Goal: Information Seeking & Learning: Compare options

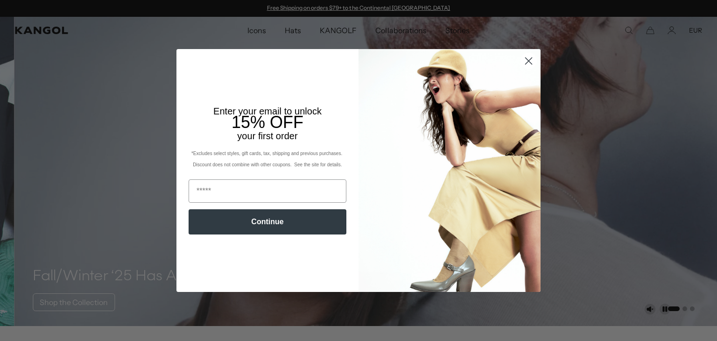
click at [526, 64] on icon "Close dialog" at bounding box center [529, 60] width 7 height 7
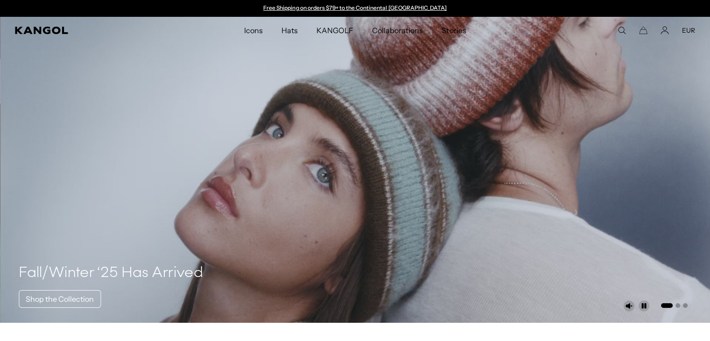
click at [620, 28] on icon "Search here" at bounding box center [622, 30] width 8 height 8
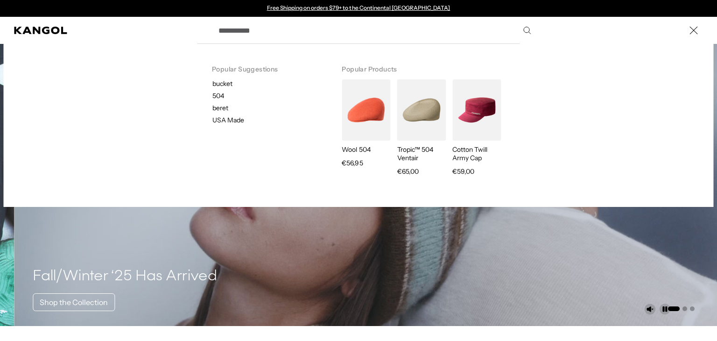
click at [327, 37] on input "Search here" at bounding box center [374, 30] width 323 height 23
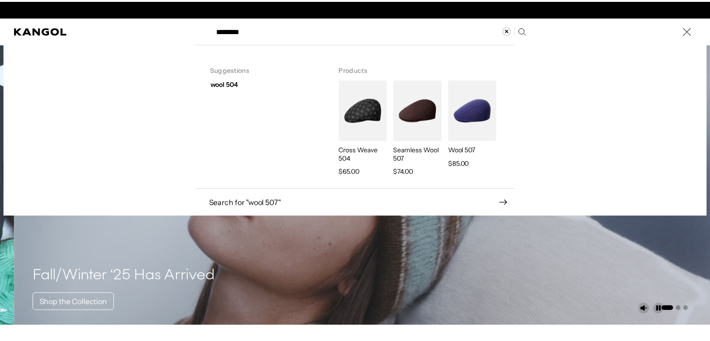
scroll to position [0, 192]
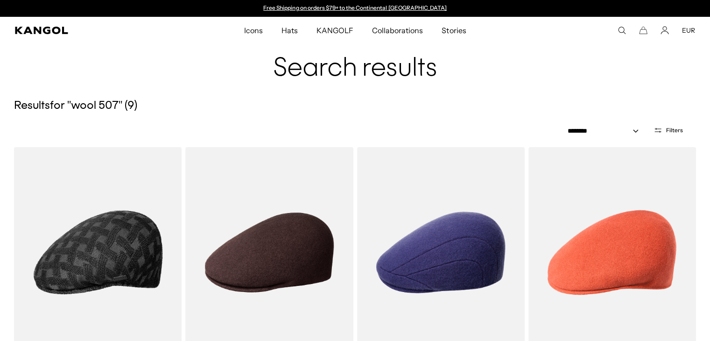
click at [621, 28] on icon "Search here" at bounding box center [622, 30] width 8 height 8
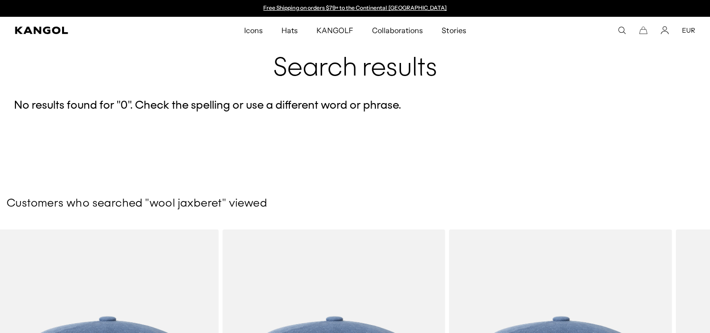
click at [620, 29] on icon "Search here" at bounding box center [622, 30] width 8 height 8
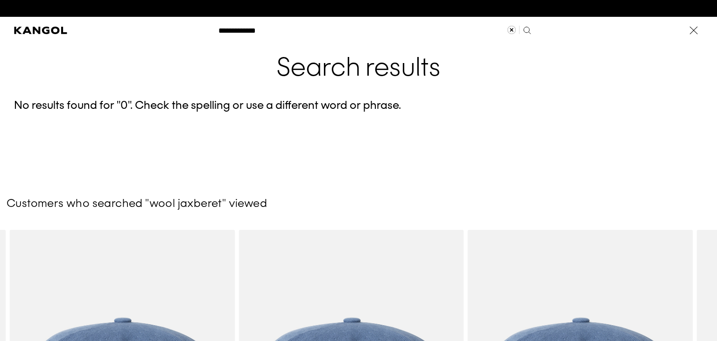
click at [241, 26] on label "Search here" at bounding box center [245, 26] width 42 height 0
click at [241, 28] on input "**********" at bounding box center [374, 30] width 323 height 23
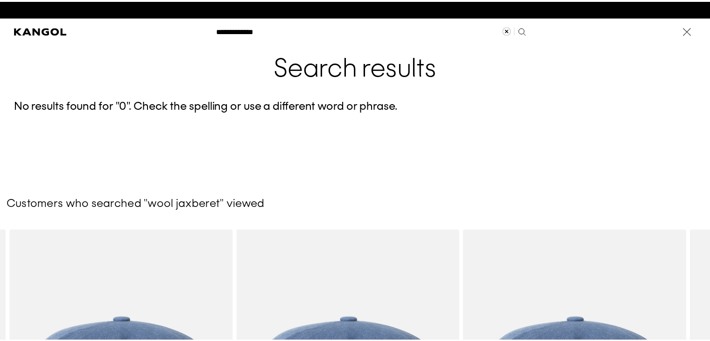
scroll to position [0, 192]
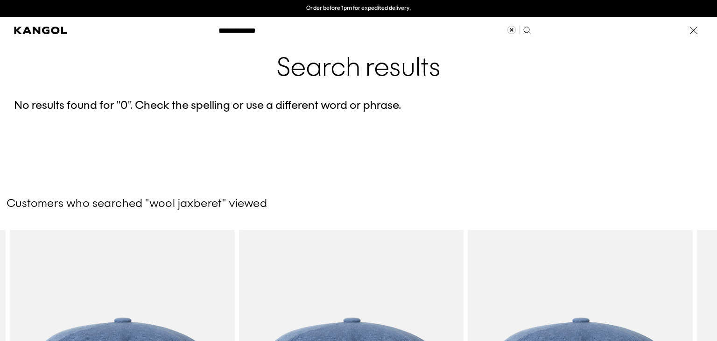
click at [244, 31] on input "**********" at bounding box center [374, 30] width 323 height 23
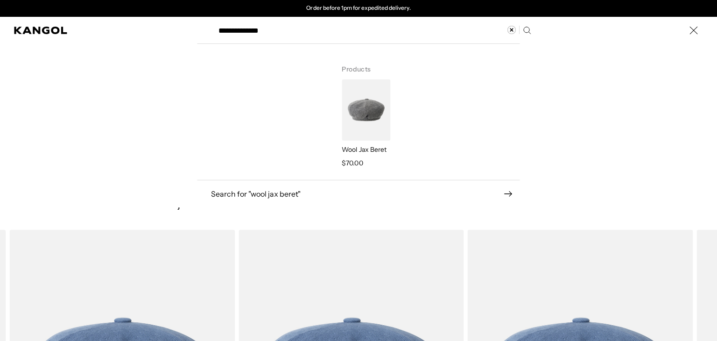
type input "**********"
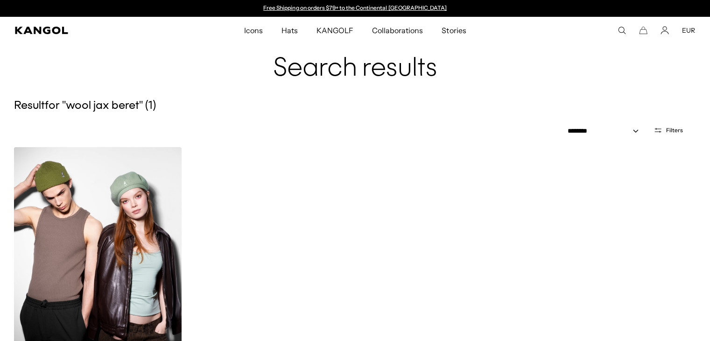
click at [107, 248] on img at bounding box center [98, 252] width 168 height 211
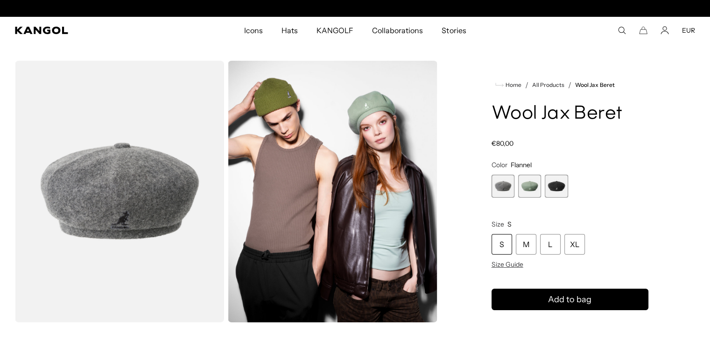
scroll to position [0, 192]
click at [527, 190] on span "2 of 3" at bounding box center [529, 186] width 23 height 23
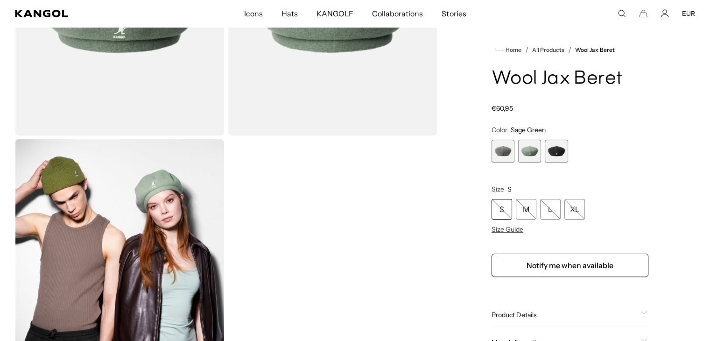
scroll to position [0, 192]
click at [435, 194] on div "Gallery Viewer" at bounding box center [226, 137] width 423 height 527
click at [559, 156] on span "3 of 3" at bounding box center [556, 151] width 23 height 23
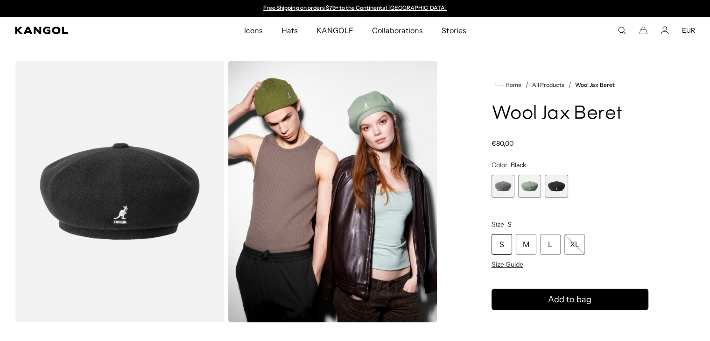
click at [507, 179] on span "1 of 3" at bounding box center [503, 186] width 23 height 23
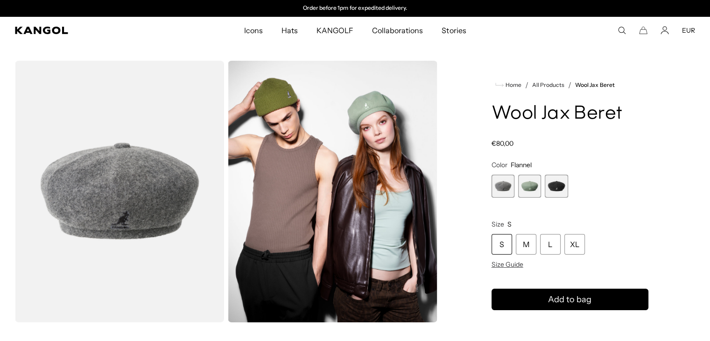
click at [621, 33] on icon "Search here" at bounding box center [622, 30] width 8 height 8
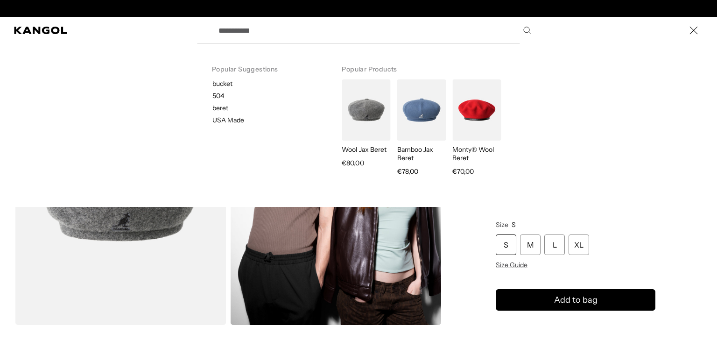
scroll to position [0, 192]
click at [282, 27] on input "Search here" at bounding box center [374, 30] width 323 height 23
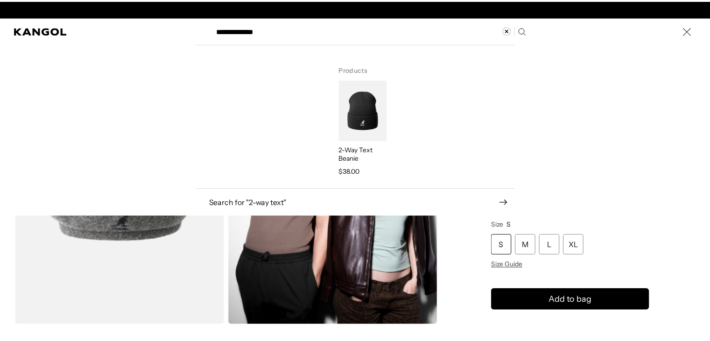
scroll to position [0, 0]
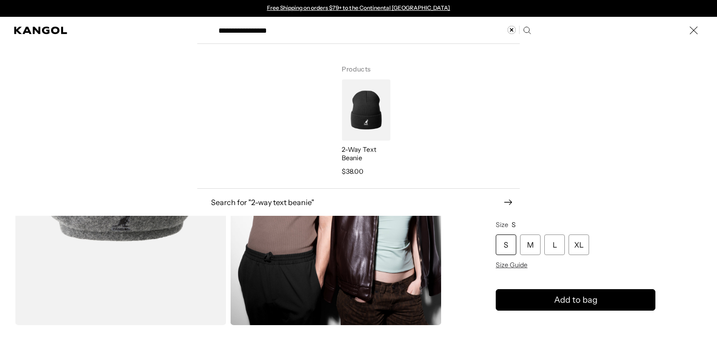
type input "**********"
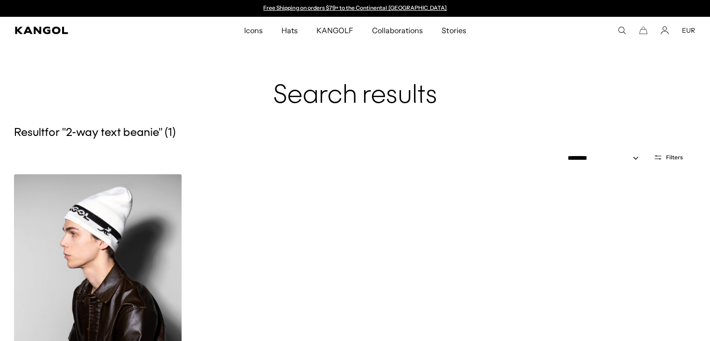
click at [82, 269] on img at bounding box center [98, 279] width 168 height 211
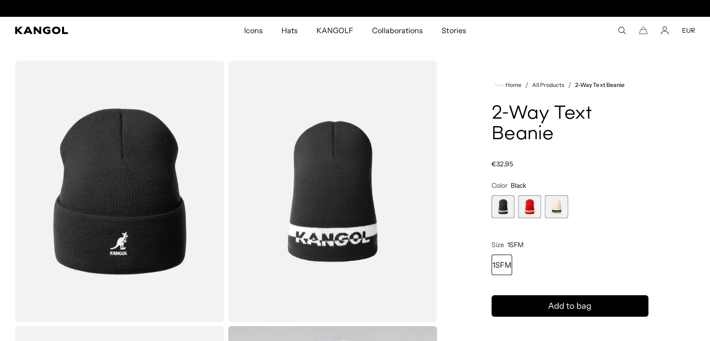
scroll to position [0, 192]
click at [530, 207] on span "2 of 3" at bounding box center [529, 206] width 23 height 23
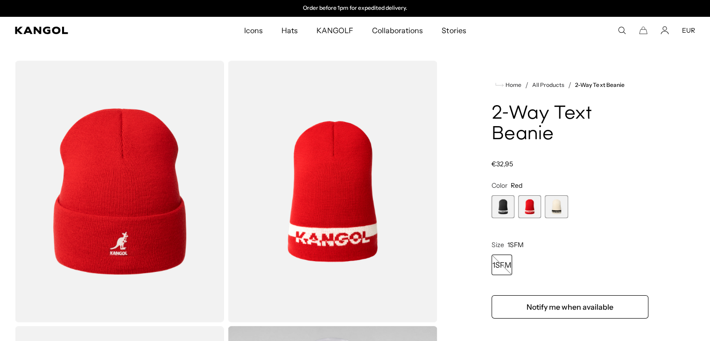
click at [619, 29] on use "Search here" at bounding box center [622, 30] width 7 height 7
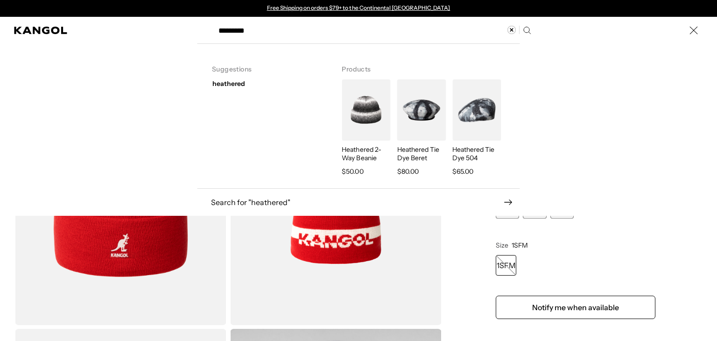
type input "*********"
click at [346, 107] on img "Search here" at bounding box center [366, 109] width 49 height 61
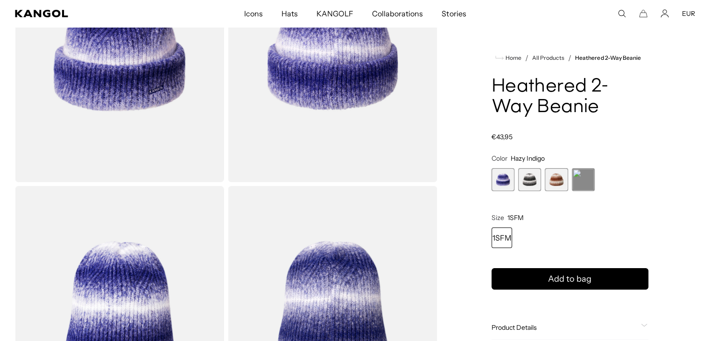
drag, startPoint x: 331, startPoint y: 73, endPoint x: 380, endPoint y: 102, distance: 56.5
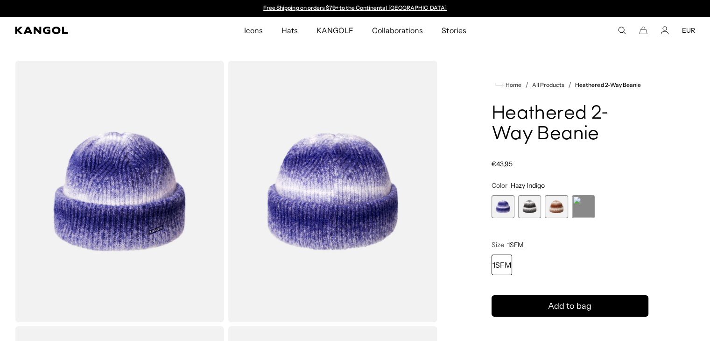
click at [555, 214] on span "3 of 4" at bounding box center [556, 206] width 23 height 23
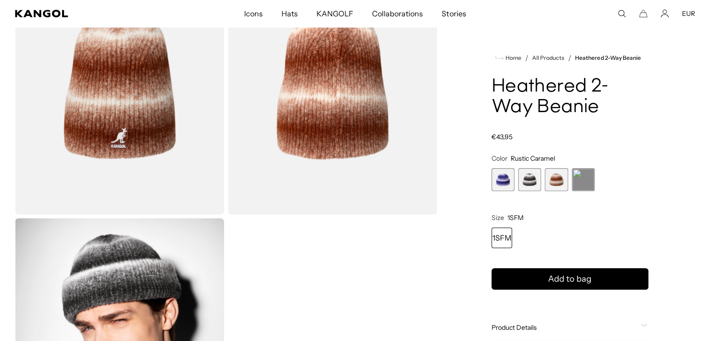
scroll to position [0, 192]
click at [616, 10] on div "Search here EUR USD EUR" at bounding box center [622, 13] width 147 height 8
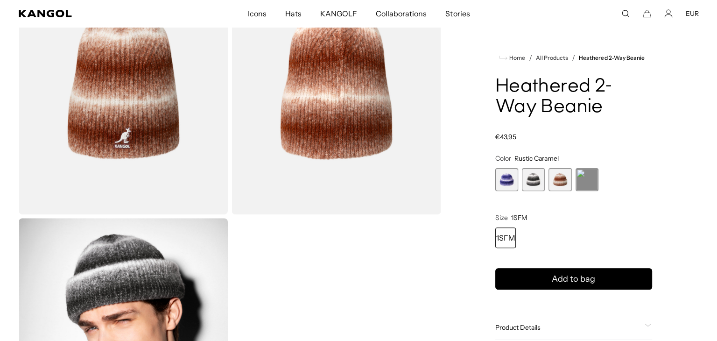
scroll to position [0, 0]
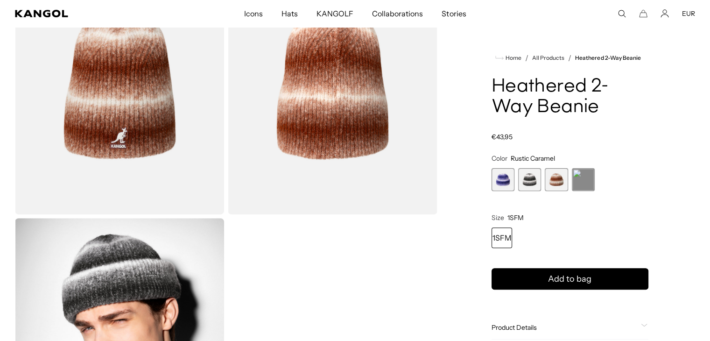
click at [621, 14] on icon "Search here" at bounding box center [622, 13] width 8 height 8
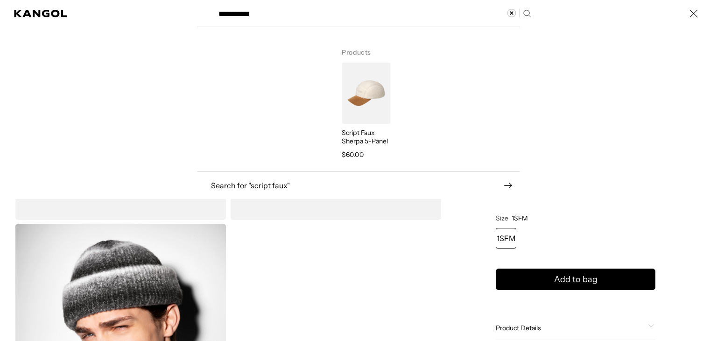
type input "**********"
click at [352, 79] on img "Search here" at bounding box center [366, 93] width 49 height 61
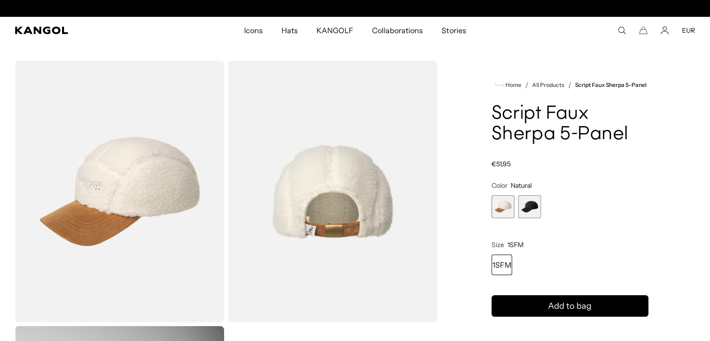
scroll to position [0, 192]
drag, startPoint x: 336, startPoint y: 153, endPoint x: 374, endPoint y: 187, distance: 50.9
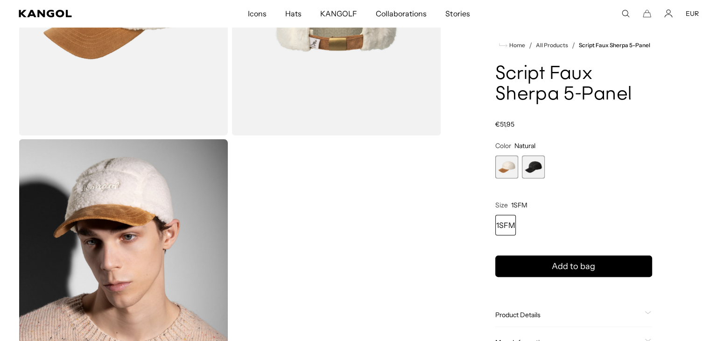
scroll to position [0, 0]
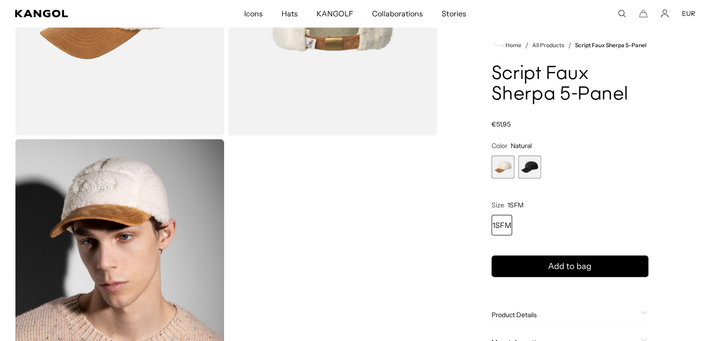
click at [620, 12] on icon "Search here" at bounding box center [622, 13] width 8 height 8
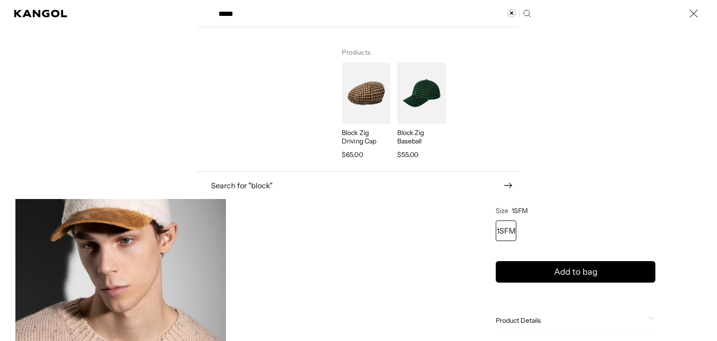
scroll to position [0, 192]
type input "*****"
click at [420, 98] on img "Search here" at bounding box center [421, 93] width 49 height 61
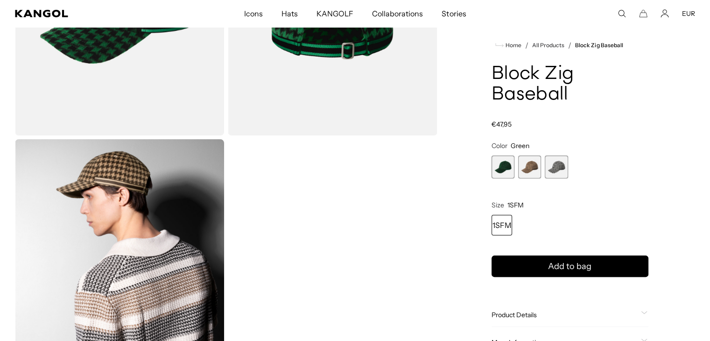
scroll to position [0, 192]
click at [530, 173] on span "2 of 3" at bounding box center [529, 166] width 23 height 23
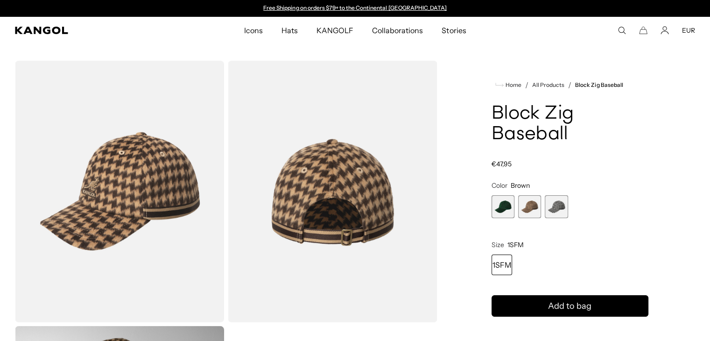
click at [553, 211] on span "3 of 3" at bounding box center [556, 206] width 23 height 23
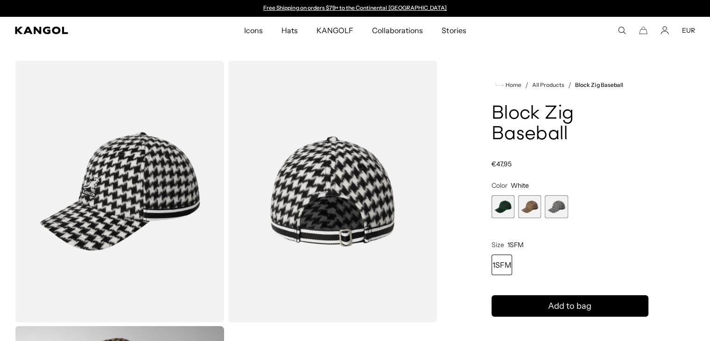
click at [622, 31] on icon "Search here" at bounding box center [622, 30] width 8 height 8
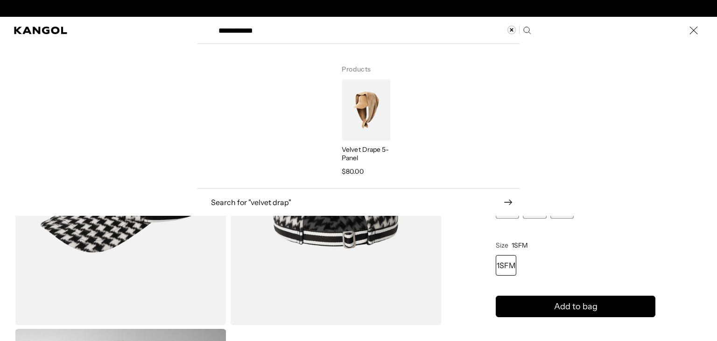
scroll to position [0, 192]
type input "**********"
click at [355, 106] on img "Search here" at bounding box center [366, 109] width 49 height 61
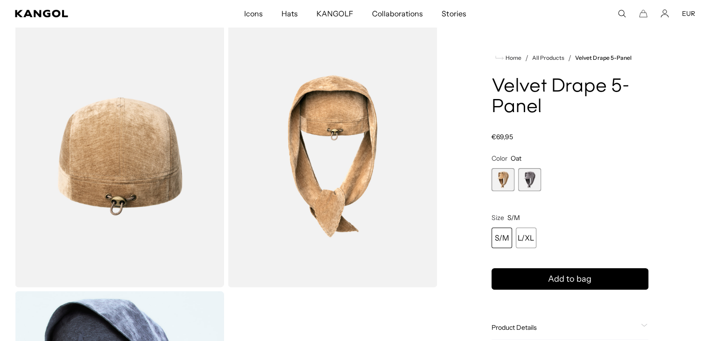
scroll to position [140, 0]
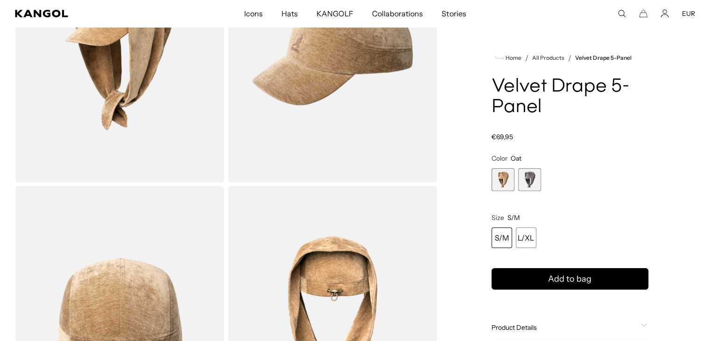
click at [526, 184] on span "2 of 2" at bounding box center [529, 179] width 23 height 23
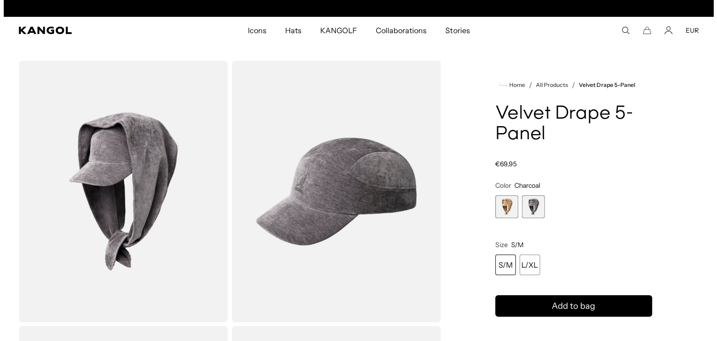
scroll to position [0, 192]
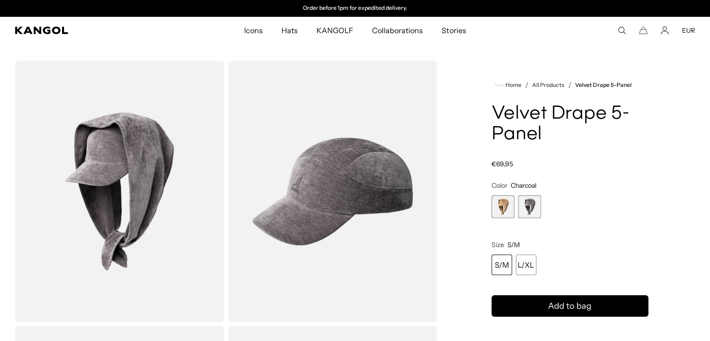
click at [618, 30] on icon "Search here" at bounding box center [622, 30] width 8 height 8
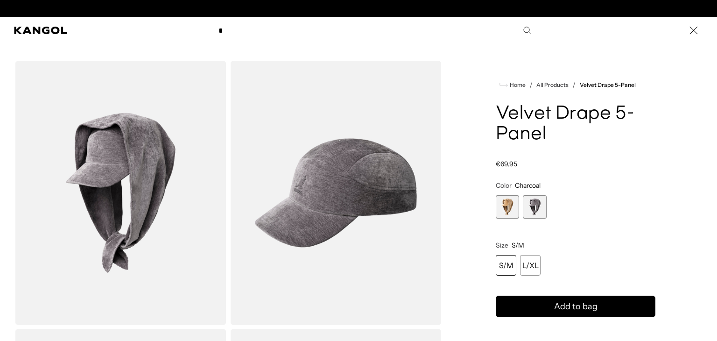
scroll to position [0, 0]
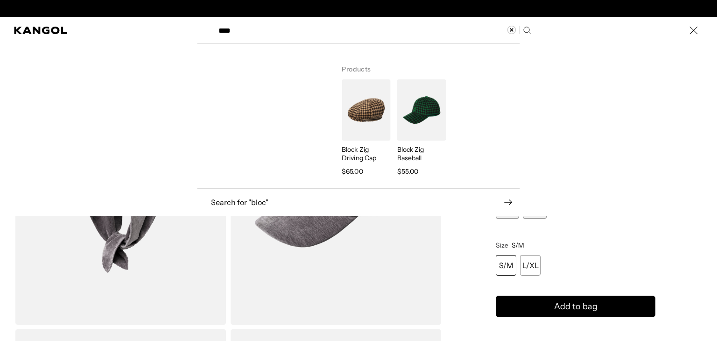
type input "****"
click at [415, 111] on img "Search here" at bounding box center [421, 109] width 49 height 61
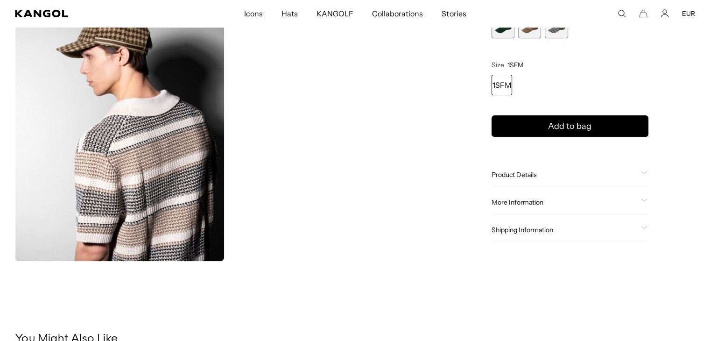
click at [642, 171] on icon at bounding box center [644, 172] width 7 height 3
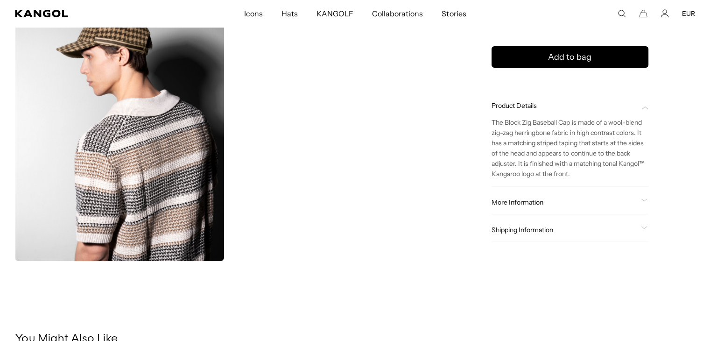
scroll to position [0, 192]
click at [642, 200] on icon at bounding box center [645, 200] width 6 height 2
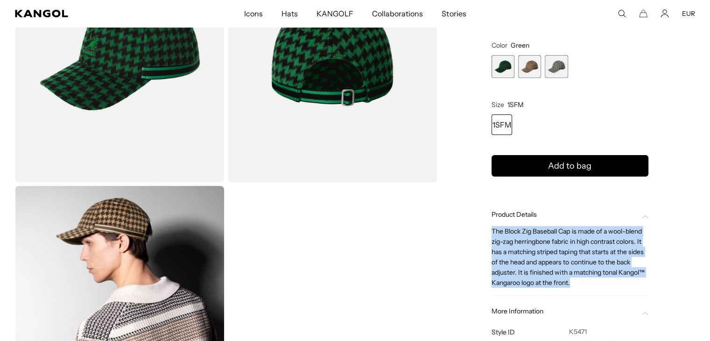
drag, startPoint x: 492, startPoint y: 229, endPoint x: 573, endPoint y: 286, distance: 99.6
click at [573, 286] on p "The Block Zig Baseball Cap is made of a wool-blend zig-zag herringbone fabric i…" at bounding box center [570, 257] width 157 height 62
copy p "The Block Zig Baseball Cap is made of a wool-blend zig-zag herringbone fabric i…"
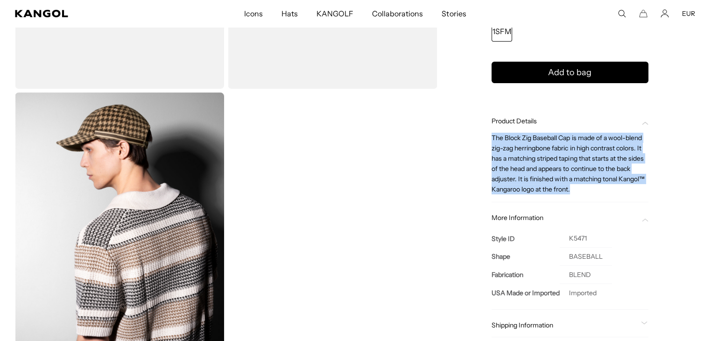
scroll to position [420, 0]
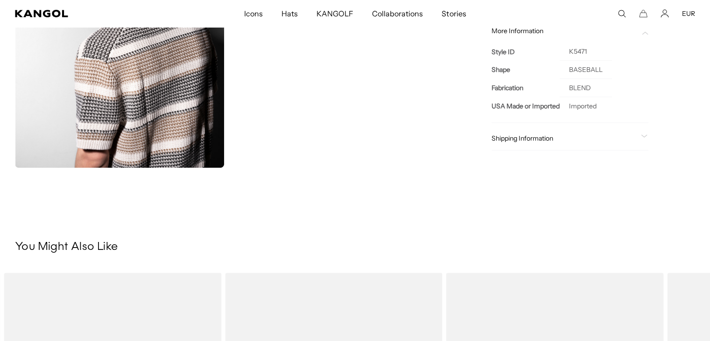
click at [642, 134] on icon at bounding box center [644, 135] width 7 height 3
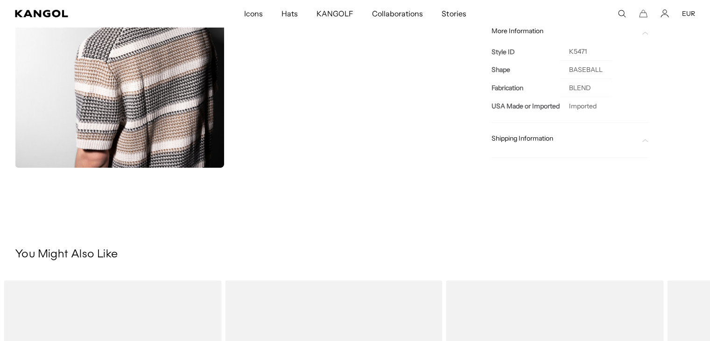
scroll to position [0, 0]
click at [642, 134] on span at bounding box center [644, 137] width 7 height 7
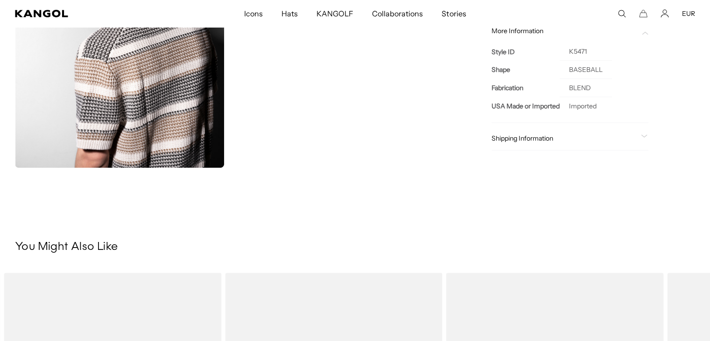
click at [642, 134] on icon at bounding box center [644, 135] width 7 height 3
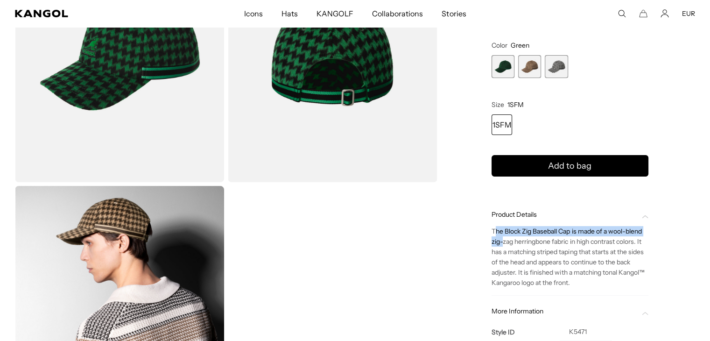
drag, startPoint x: 494, startPoint y: 226, endPoint x: 502, endPoint y: 244, distance: 19.2
click at [502, 244] on p "The Block Zig Baseball Cap is made of a wool-blend zig-zag herringbone fabric i…" at bounding box center [570, 257] width 157 height 62
click at [494, 235] on p "The Block Zig Baseball Cap is made of a wool-blend zig-zag herringbone fabric i…" at bounding box center [570, 257] width 157 height 62
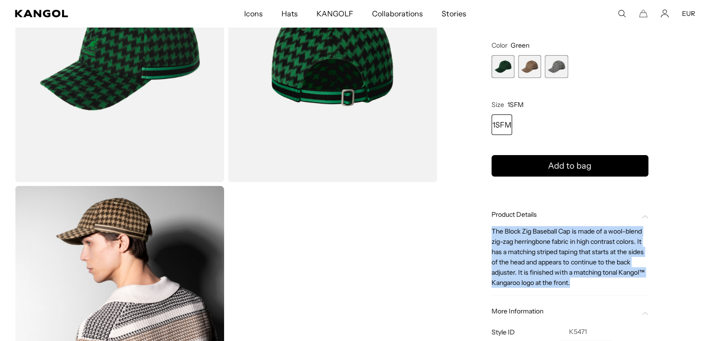
drag, startPoint x: 492, startPoint y: 229, endPoint x: 584, endPoint y: 280, distance: 105.1
click at [584, 280] on p "The Block Zig Baseball Cap is made of a wool-blend zig-zag herringbone fabric i…" at bounding box center [570, 257] width 157 height 62
copy p "The Block Zig Baseball Cap is made of a wool-blend zig-zag herringbone fabric i…"
click at [529, 64] on span "2 of 3" at bounding box center [529, 66] width 23 height 23
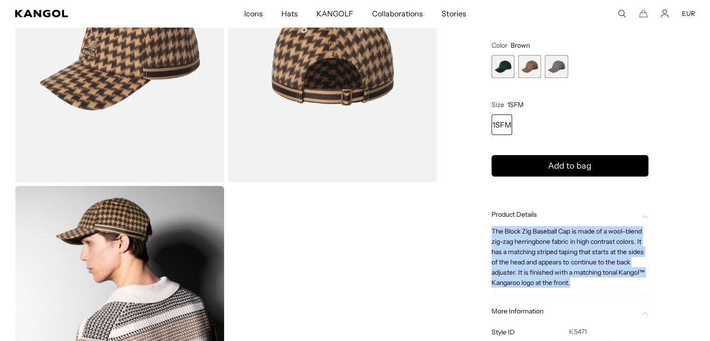
scroll to position [0, 192]
click at [562, 67] on span "3 of 3" at bounding box center [556, 66] width 23 height 23
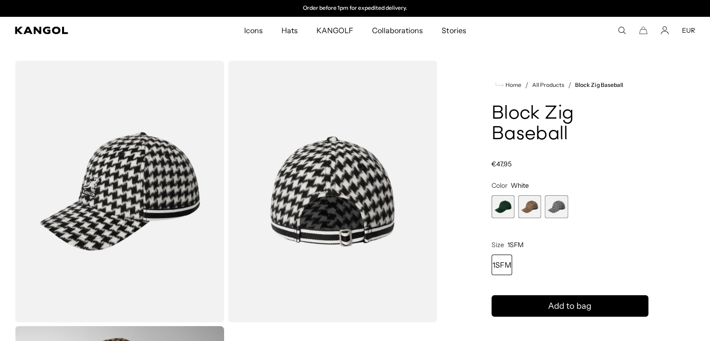
click at [621, 28] on icon "Search here" at bounding box center [622, 30] width 8 height 8
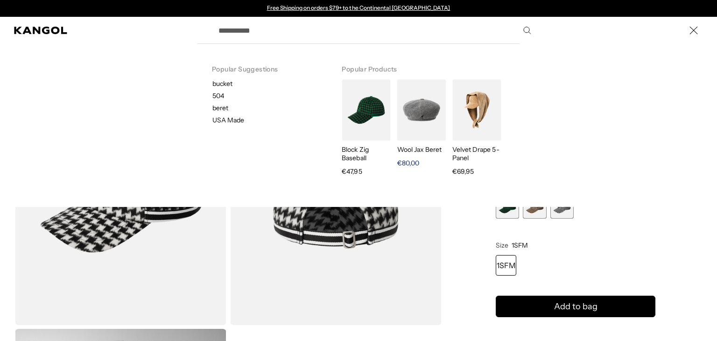
click at [414, 102] on img "Search here" at bounding box center [421, 109] width 49 height 61
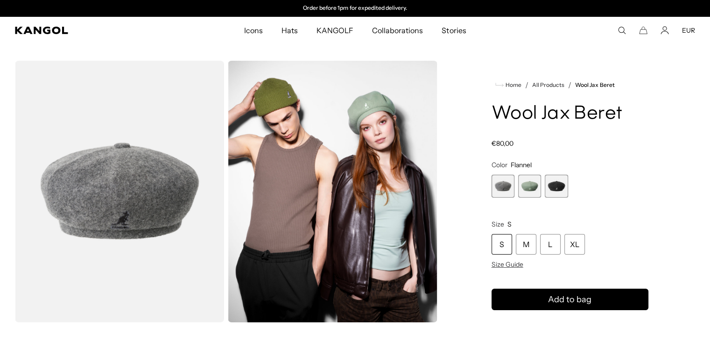
scroll to position [140, 0]
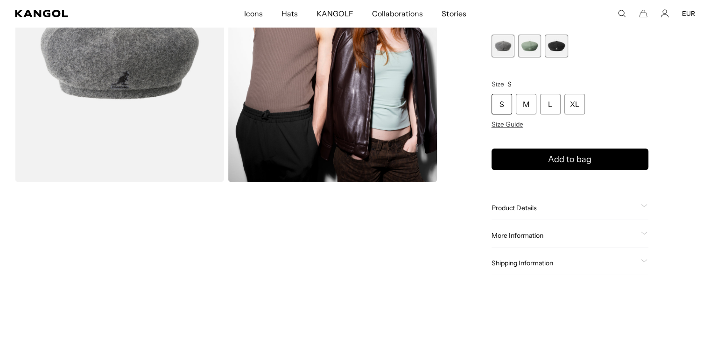
click at [646, 208] on span at bounding box center [644, 207] width 7 height 7
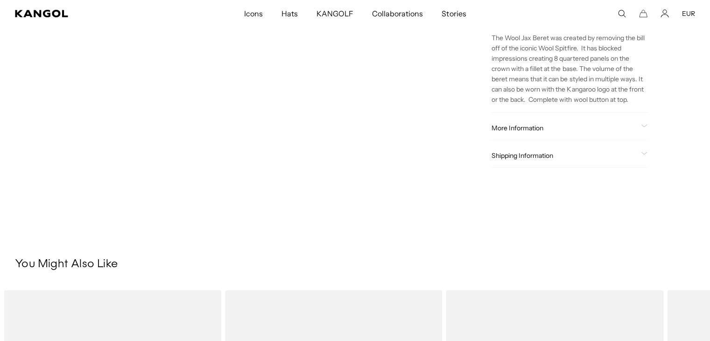
scroll to position [0, 0]
click at [645, 128] on span at bounding box center [644, 127] width 7 height 7
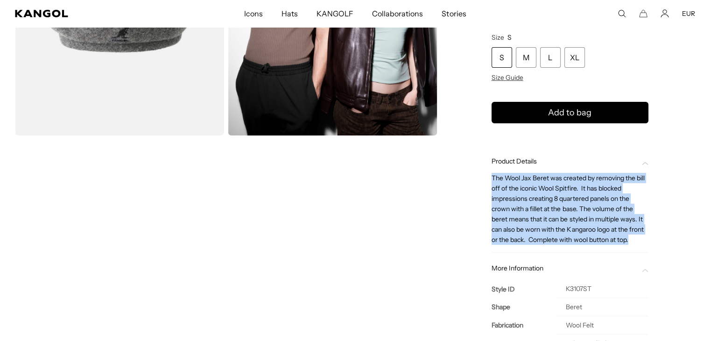
drag, startPoint x: 492, startPoint y: 174, endPoint x: 646, endPoint y: 243, distance: 168.6
click at [646, 243] on p "The Wool Jax Beret was created by removing the bill off of the iconic Wool Spit…" at bounding box center [570, 209] width 157 height 72
copy span "The Wool Jax Beret was created by removing the bill off of the iconic Wool Spit…"
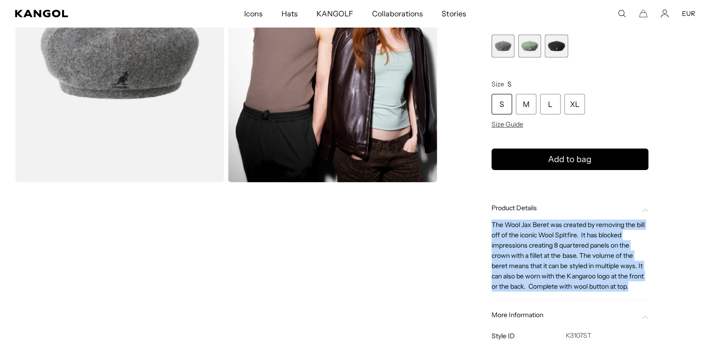
scroll to position [0, 0]
copy span "The Wool Jax Beret was created by removing the bill off of the iconic Wool Spit…"
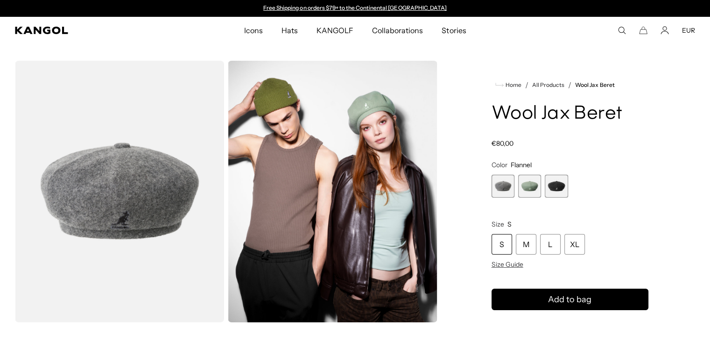
click at [525, 181] on span "2 of 3" at bounding box center [529, 186] width 23 height 23
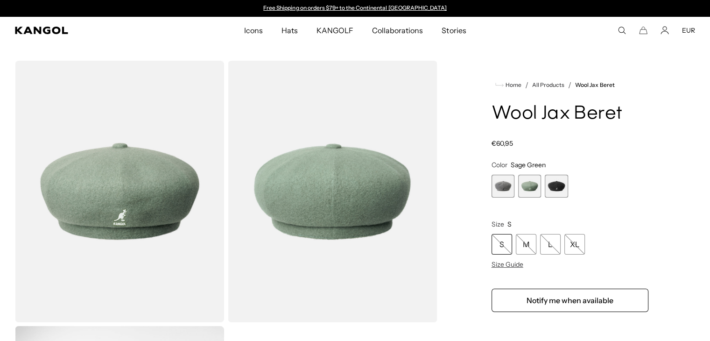
click at [508, 187] on span "1 of 3" at bounding box center [503, 186] width 23 height 23
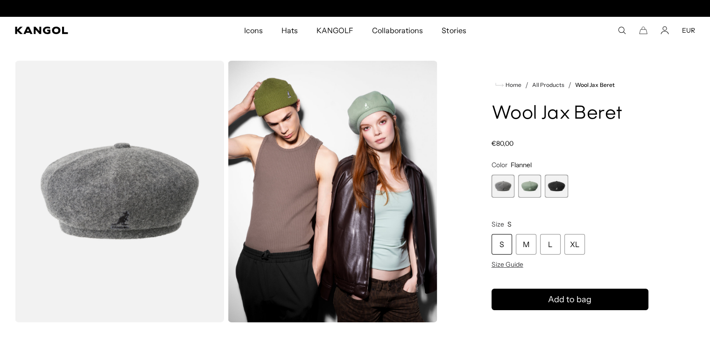
scroll to position [0, 192]
click at [528, 189] on span "2 of 3" at bounding box center [529, 186] width 23 height 23
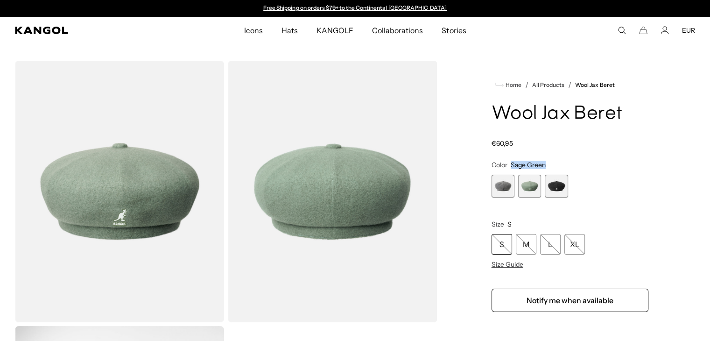
drag, startPoint x: 557, startPoint y: 164, endPoint x: 509, endPoint y: 160, distance: 47.8
click at [509, 161] on fieldset "Color Sage Green Previous Next Flannel Variant sold out or unavailable Sage Gre…" at bounding box center [570, 179] width 157 height 37
copy span "Sage Green"
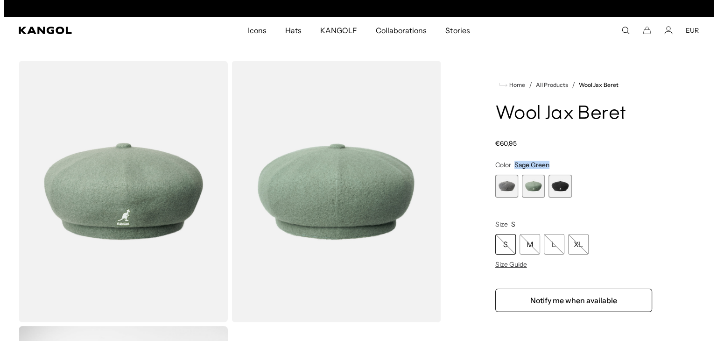
scroll to position [0, 0]
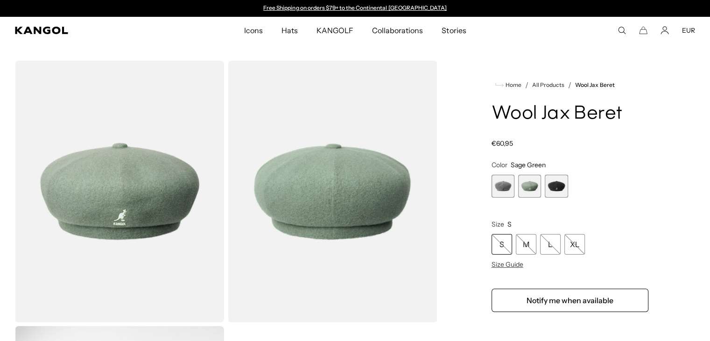
click at [620, 29] on icon "Search here" at bounding box center [622, 30] width 8 height 8
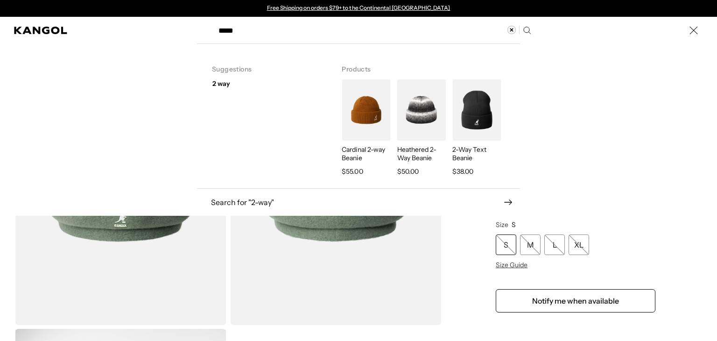
type input "*****"
click at [474, 119] on img "Search here" at bounding box center [476, 109] width 49 height 61
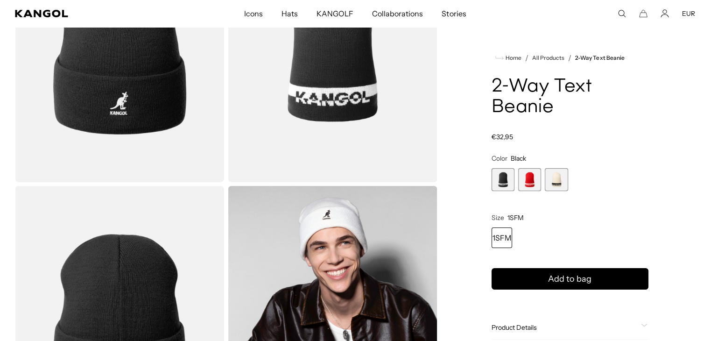
click at [536, 179] on span "2 of 3" at bounding box center [529, 179] width 23 height 23
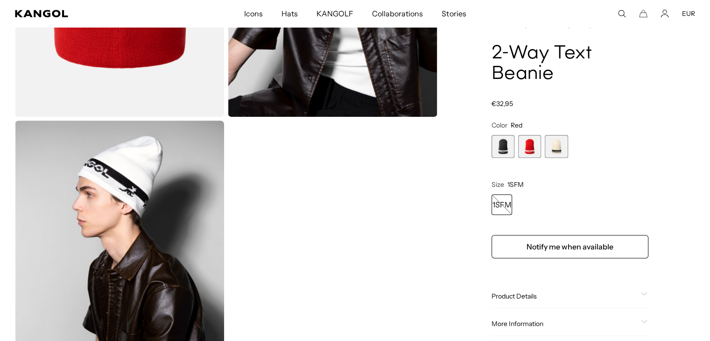
scroll to position [607, 0]
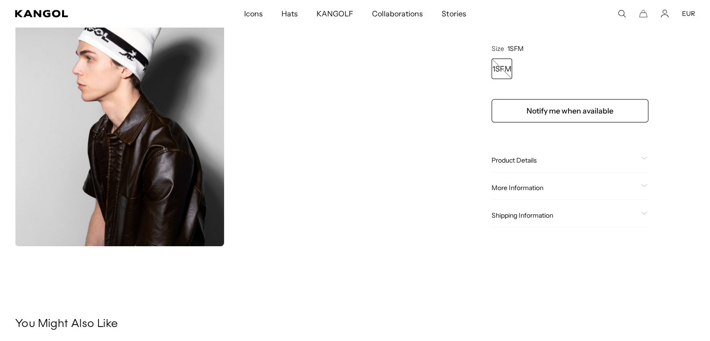
click at [644, 158] on icon at bounding box center [644, 157] width 7 height 3
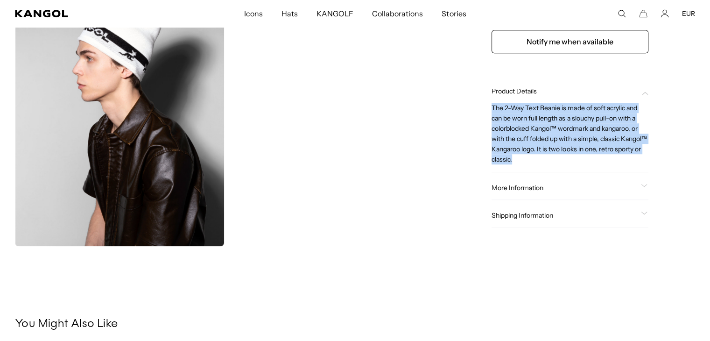
scroll to position [0, 0]
drag, startPoint x: 493, startPoint y: 106, endPoint x: 542, endPoint y: 158, distance: 71.0
click at [542, 158] on p "The 2-Way Text Beanie is made of soft acrylic and can be worn full length as a …" at bounding box center [570, 134] width 157 height 62
copy p "The 2-Way Text Beanie is made of soft acrylic and can be worn full length as a …"
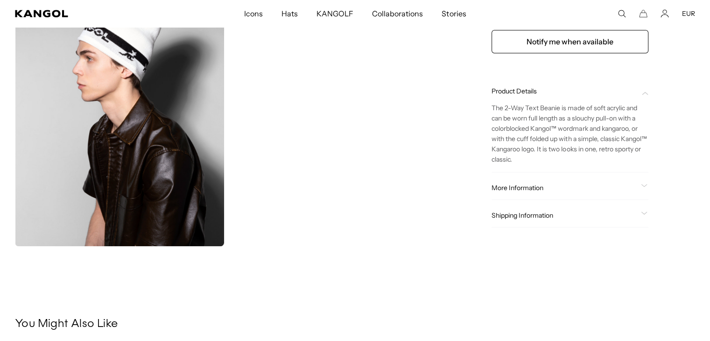
click at [643, 184] on icon at bounding box center [644, 185] width 7 height 3
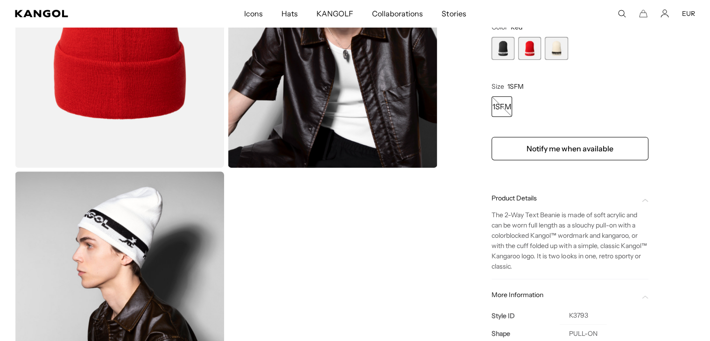
scroll to position [0, 192]
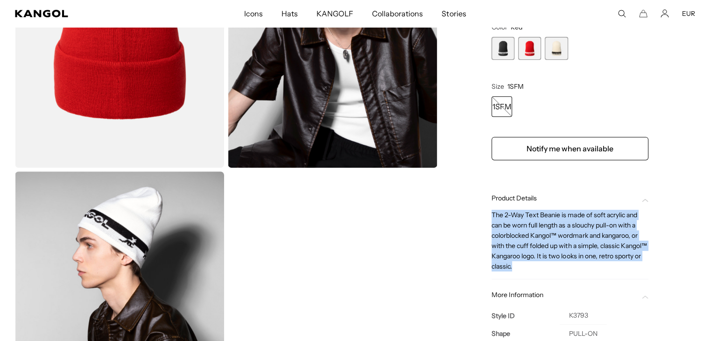
drag, startPoint x: 493, startPoint y: 212, endPoint x: 540, endPoint y: 266, distance: 71.5
click at [540, 266] on p "The 2-Way Text Beanie is made of soft acrylic and can be worn full length as a …" at bounding box center [570, 241] width 157 height 62
copy p "The 2-Way Text Beanie is made of soft acrylic and can be worn full length as a …"
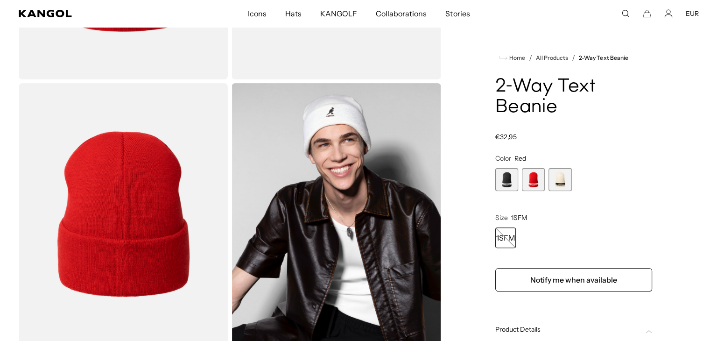
scroll to position [233, 0]
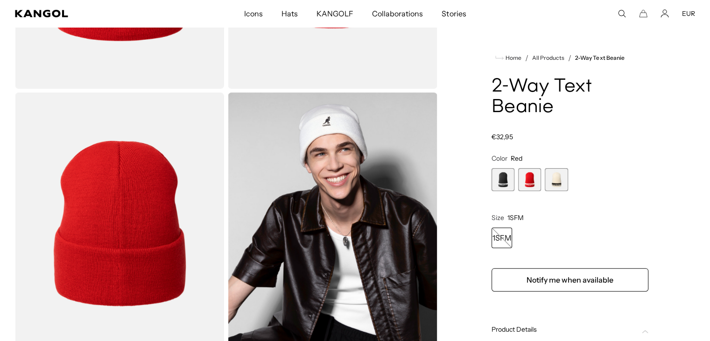
click at [619, 15] on icon "Search here" at bounding box center [622, 13] width 8 height 8
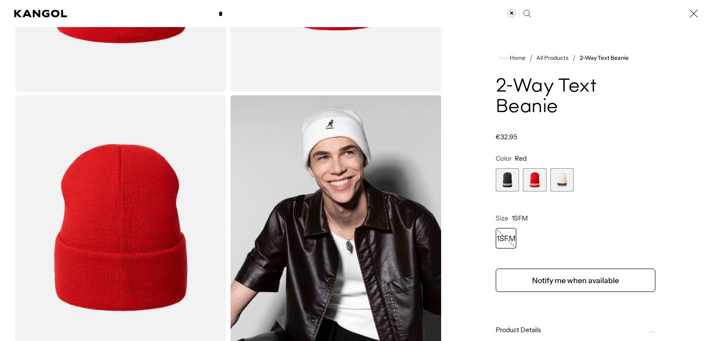
scroll to position [0, 0]
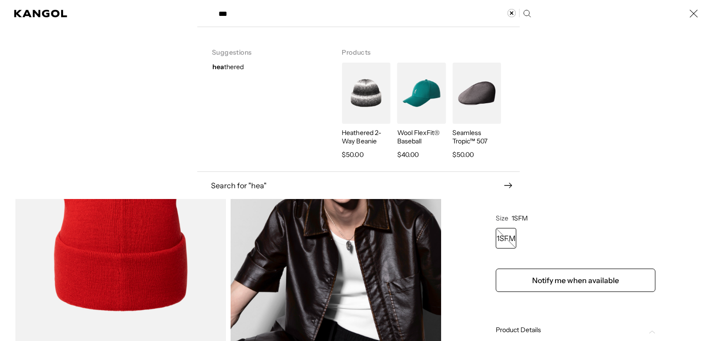
type input "***"
click at [370, 91] on img "Search here" at bounding box center [366, 93] width 49 height 61
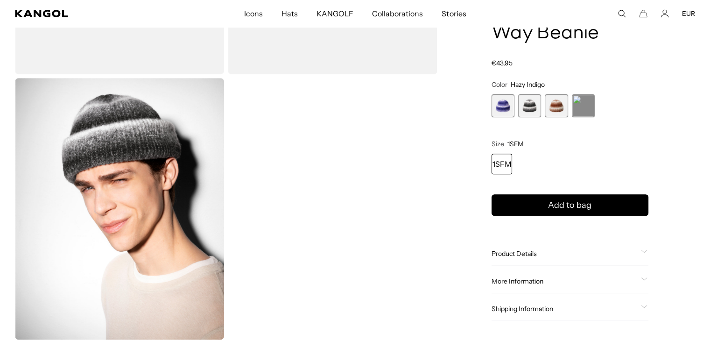
scroll to position [654, 0]
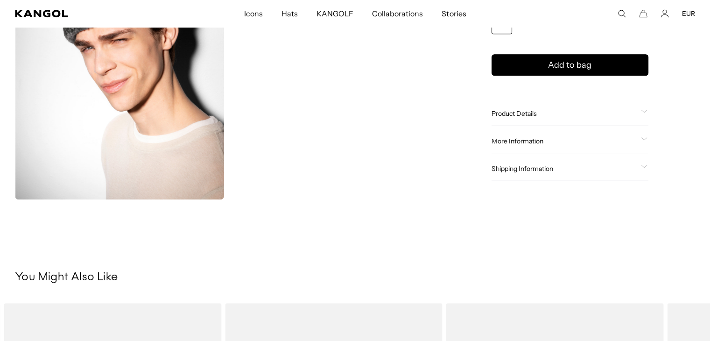
click at [641, 110] on icon at bounding box center [644, 111] width 7 height 3
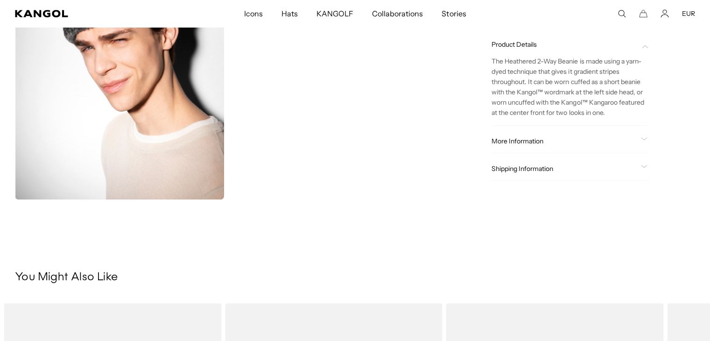
click at [629, 141] on span "More Information" at bounding box center [565, 141] width 146 height 8
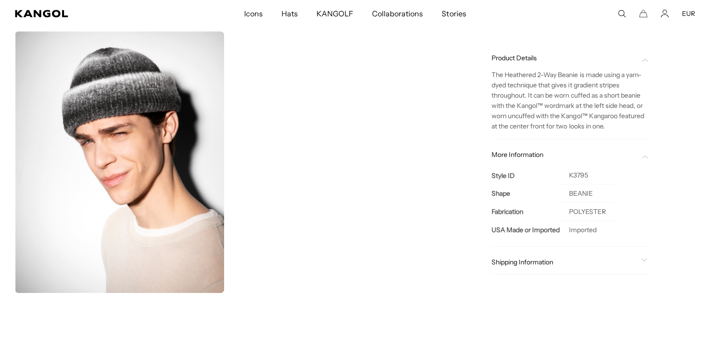
scroll to position [0, 192]
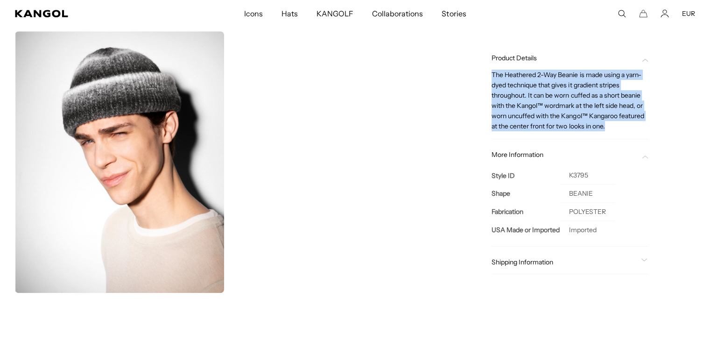
drag, startPoint x: 491, startPoint y: 74, endPoint x: 617, endPoint y: 126, distance: 136.0
click at [617, 126] on p "The Heathered 2-Way Beanie is made using a yarn-dyed technique that gives it gr…" at bounding box center [570, 101] width 157 height 62
copy p "The Heathered 2-Way Beanie is made using a yarn-dyed technique that gives it gr…"
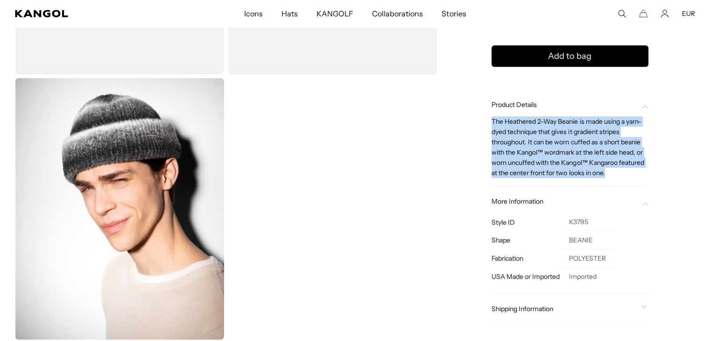
copy p "The Heathered 2-Way Beanie is made using a yarn-dyed technique that gives it gr…"
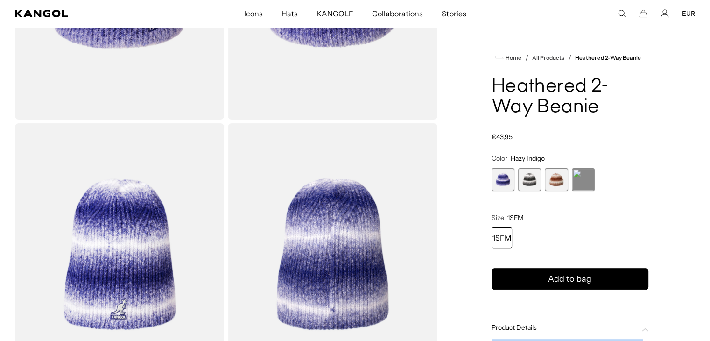
scroll to position [187, 0]
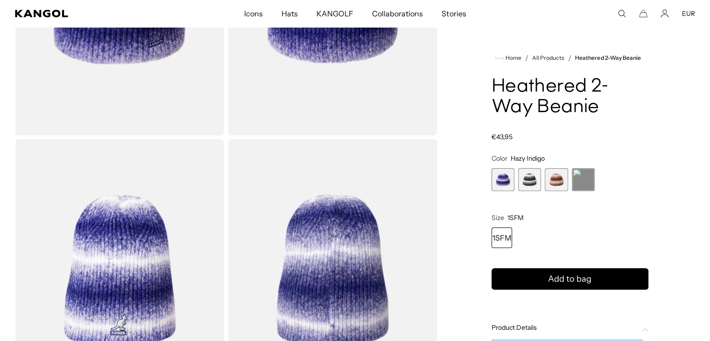
click at [549, 181] on span "3 of 4" at bounding box center [556, 179] width 23 height 23
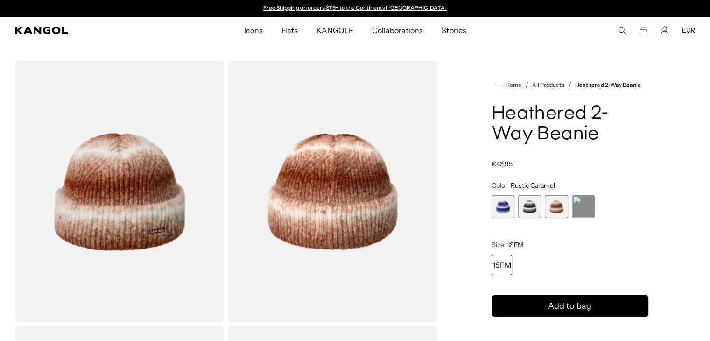
click at [624, 25] on comp-header "Icons Icons Buckets & Casuals Berets 504s & 507s" at bounding box center [355, 30] width 710 height 27
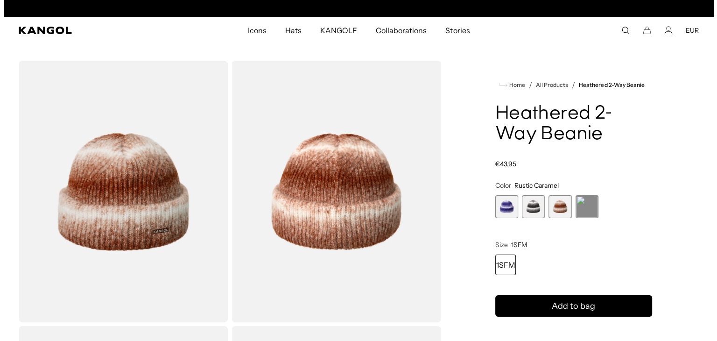
scroll to position [0, 192]
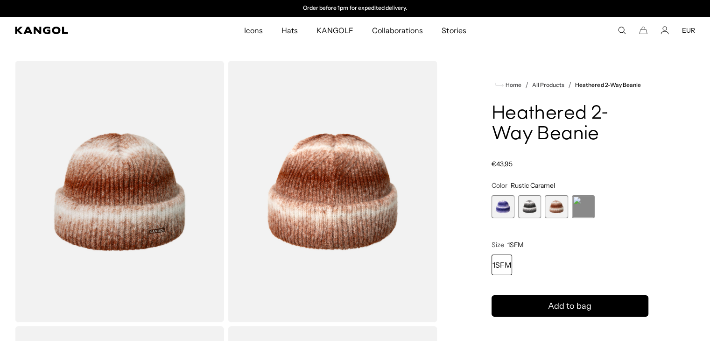
click at [621, 33] on icon "Search here" at bounding box center [622, 30] width 8 height 8
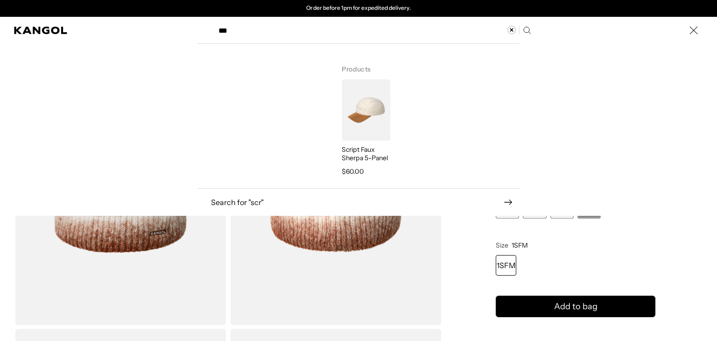
type input "***"
click at [364, 113] on img "Search here" at bounding box center [366, 109] width 49 height 61
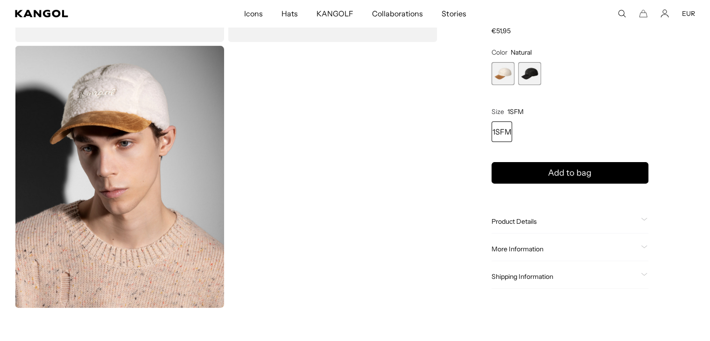
scroll to position [420, 0]
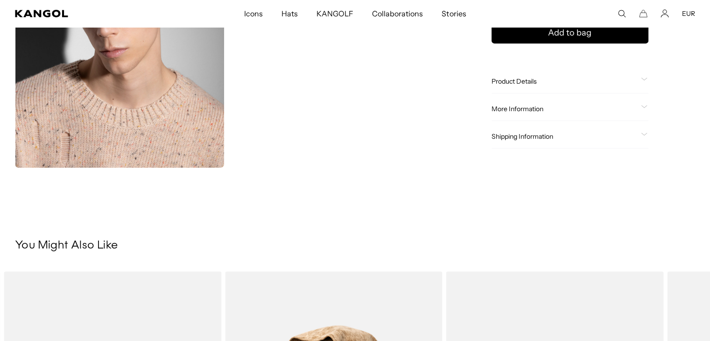
click at [646, 80] on icon at bounding box center [644, 79] width 7 height 3
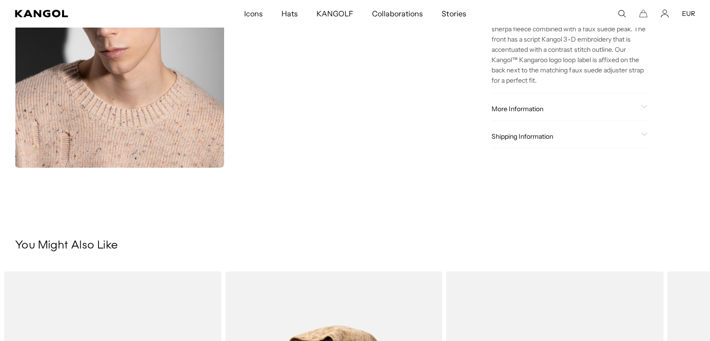
scroll to position [0, 192]
click at [637, 106] on div "More Information" at bounding box center [570, 109] width 157 height 8
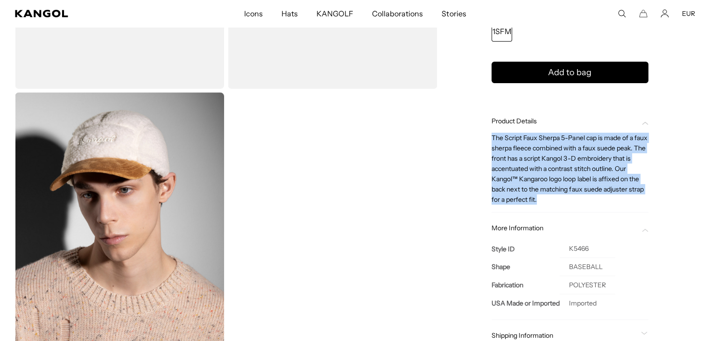
drag, startPoint x: 492, startPoint y: 132, endPoint x: 570, endPoint y: 205, distance: 106.7
click at [570, 205] on div "Product Details The Script Faux Sherpa 5-Panel cap is made of a faux sherpa fle…" at bounding box center [570, 160] width 157 height 103
copy p "The Script Faux Sherpa 5-Panel cap is made of a faux sherpa fleece combined wit…"
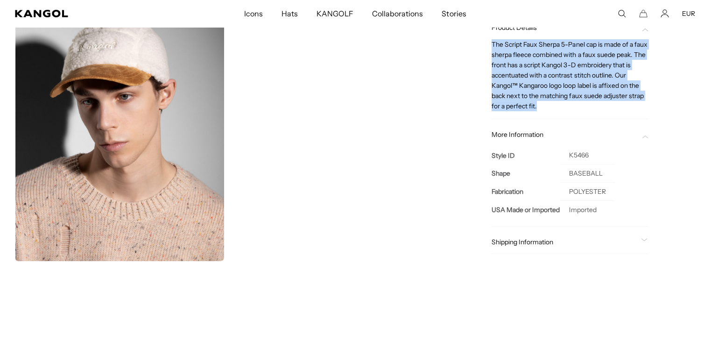
scroll to position [0, 0]
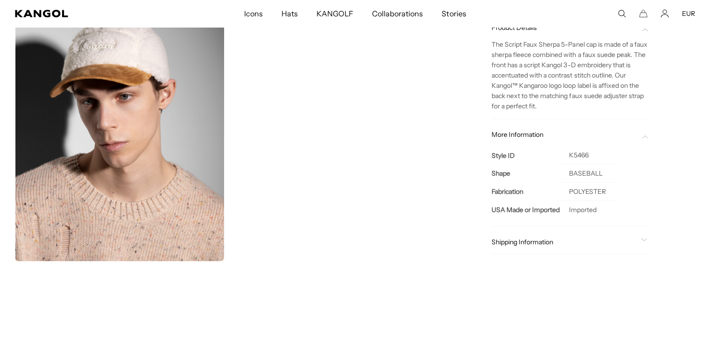
click at [645, 236] on div "Shipping Information" at bounding box center [570, 242] width 157 height 24
click at [646, 238] on icon at bounding box center [644, 239] width 7 height 3
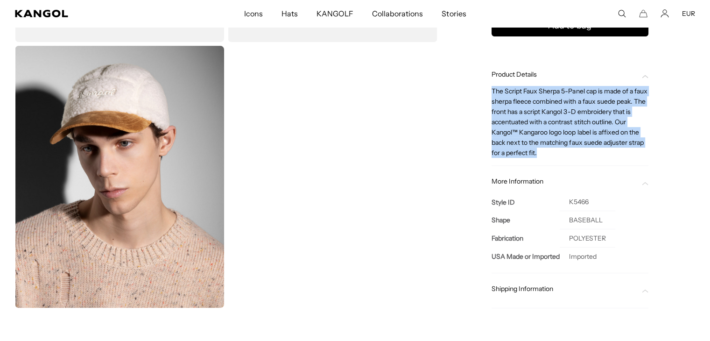
scroll to position [0, 0]
drag, startPoint x: 492, startPoint y: 88, endPoint x: 562, endPoint y: 152, distance: 94.5
click at [562, 152] on p "The Script Faux Sherpa 5-Panel cap is made of a faux sherpa fleece combined wit…" at bounding box center [570, 122] width 157 height 72
copy p "The Script Faux Sherpa 5-Panel cap is made of a faux sherpa fleece combined wit…"
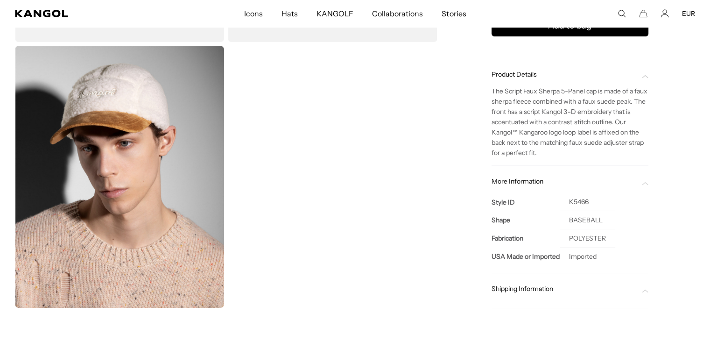
click at [621, 13] on icon "Search here" at bounding box center [622, 13] width 8 height 8
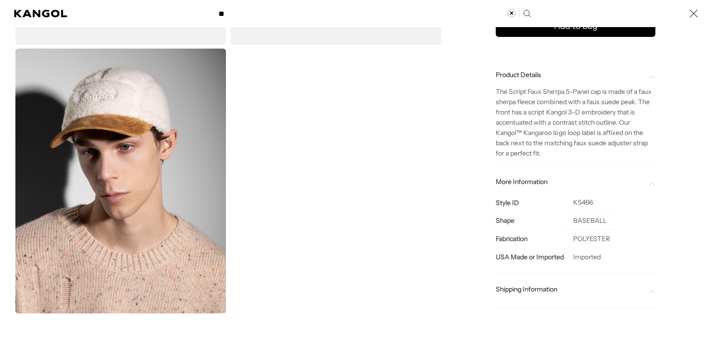
scroll to position [0, 192]
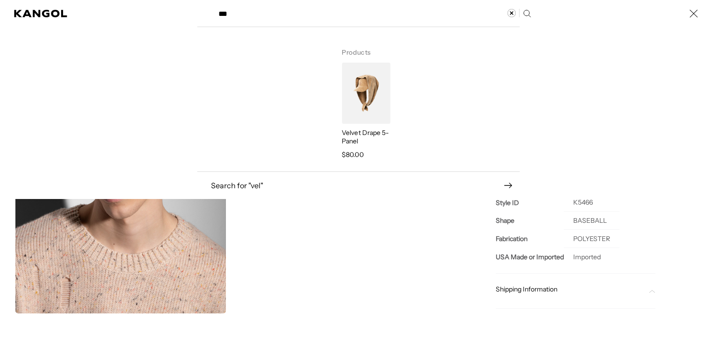
type input "***"
click at [366, 96] on img "Search here" at bounding box center [366, 93] width 49 height 61
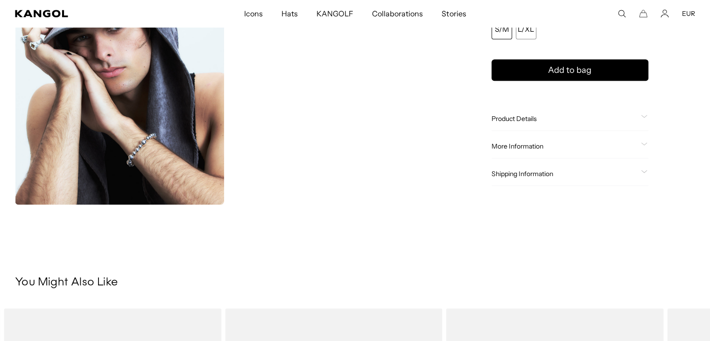
scroll to position [654, 0]
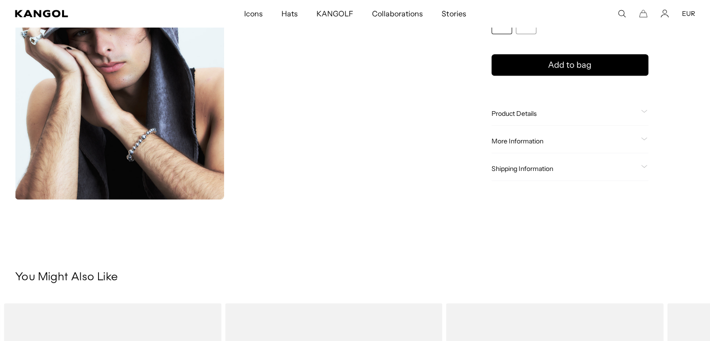
click at [643, 114] on span at bounding box center [644, 113] width 7 height 7
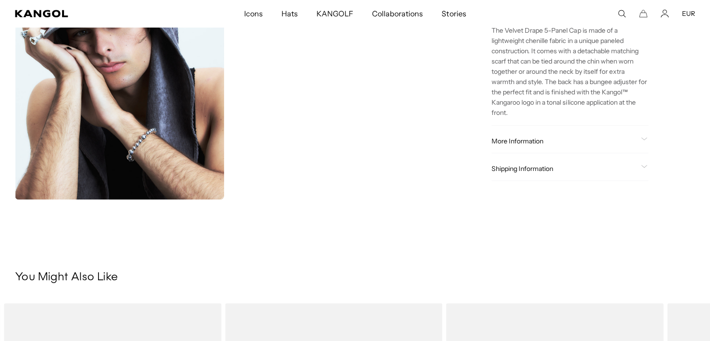
scroll to position [0, 192]
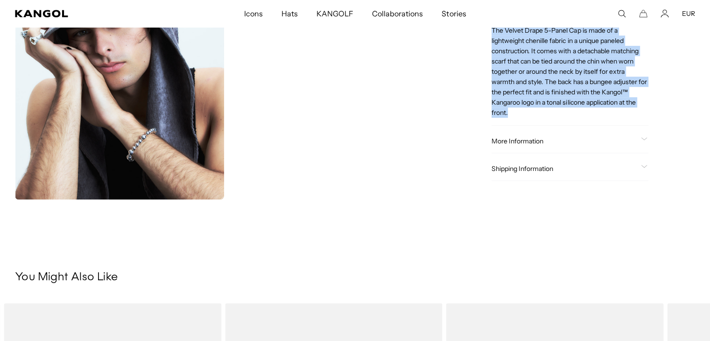
drag, startPoint x: 493, startPoint y: 30, endPoint x: 529, endPoint y: 114, distance: 91.7
click at [529, 114] on p "The Velvet Drape 5-Panel Cap is made of a lightweight chenille fabric in a uniq…" at bounding box center [570, 71] width 157 height 92
copy p "The Velvet Drape 5-Panel Cap is made of a lightweight chenille fabric in a uniq…"
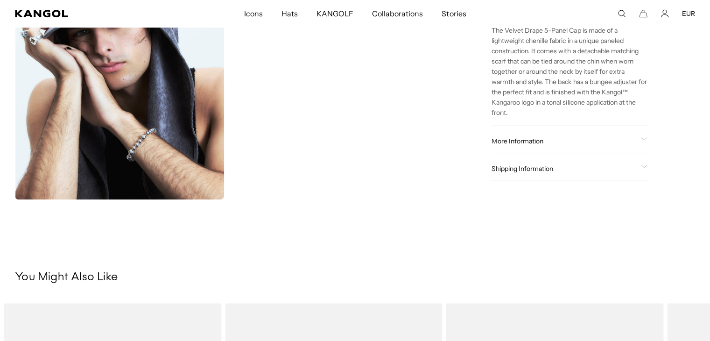
click at [647, 136] on div "More Information Style ID K5475 Shape BASEBALL Fabrication CHENILLE USA Made or…" at bounding box center [570, 141] width 157 height 24
click at [637, 137] on div "More Information" at bounding box center [570, 141] width 157 height 8
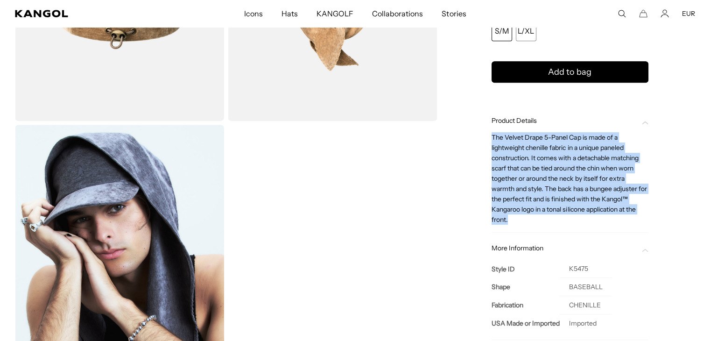
drag, startPoint x: 491, startPoint y: 137, endPoint x: 521, endPoint y: 219, distance: 87.4
click at [521, 219] on p "The Velvet Drape 5-Panel Cap is made of a lightweight chenille fabric in a uniq…" at bounding box center [570, 178] width 157 height 92
copy p "The Velvet Drape 5-Panel Cap is made of a lightweight chenille fabric in a uniq…"
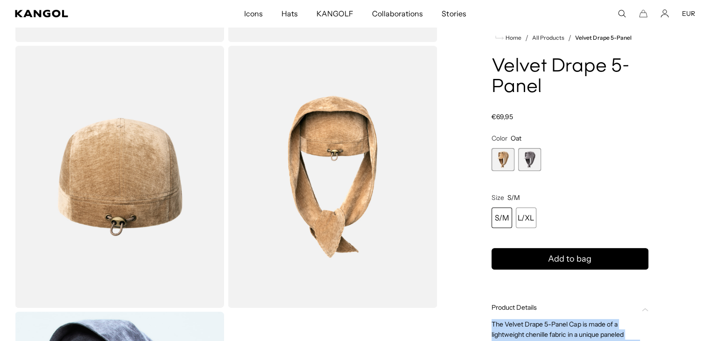
click at [535, 168] on span "2 of 2" at bounding box center [529, 159] width 23 height 23
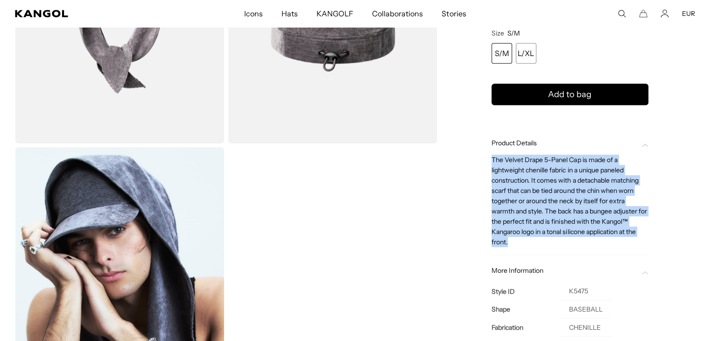
scroll to position [467, 0]
